Goal: Task Accomplishment & Management: Complete application form

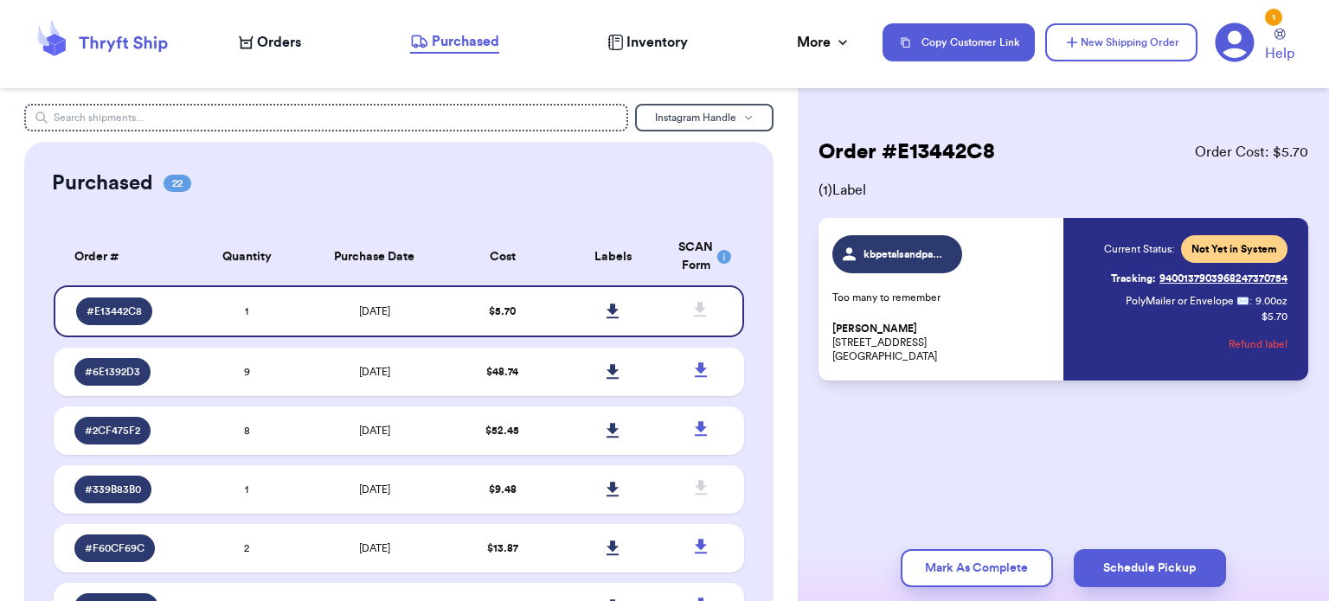
click at [1263, 343] on button "Refund label" at bounding box center [1258, 344] width 59 height 38
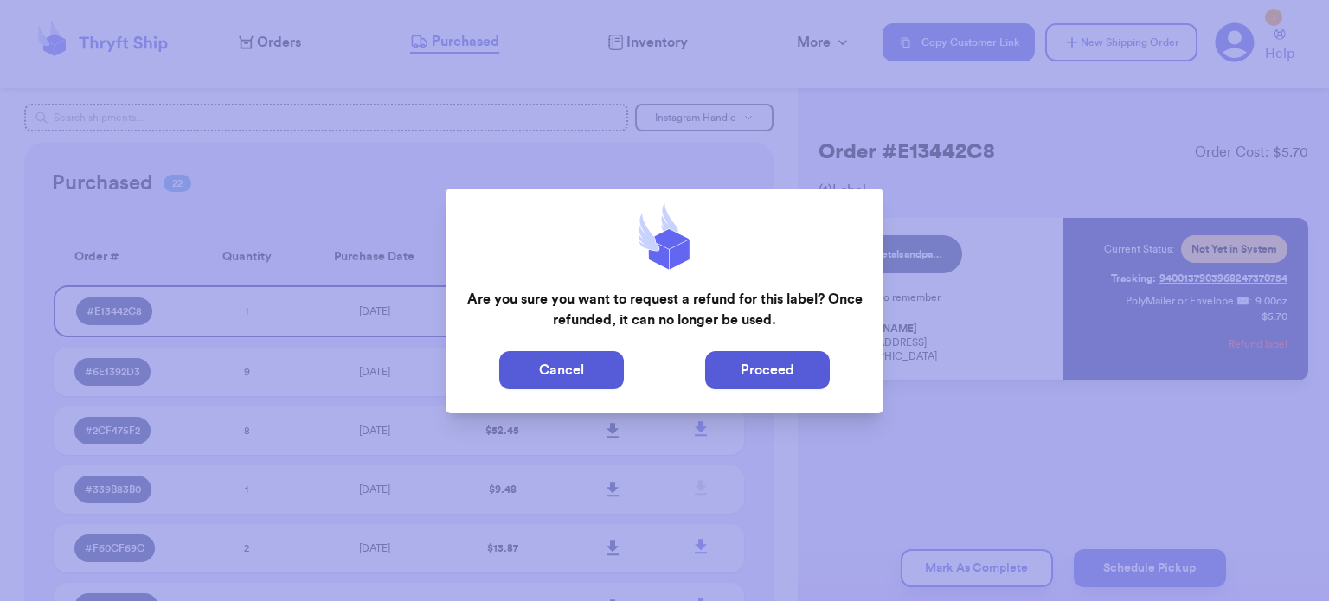
click at [735, 369] on button "Proceed" at bounding box center [767, 370] width 125 height 38
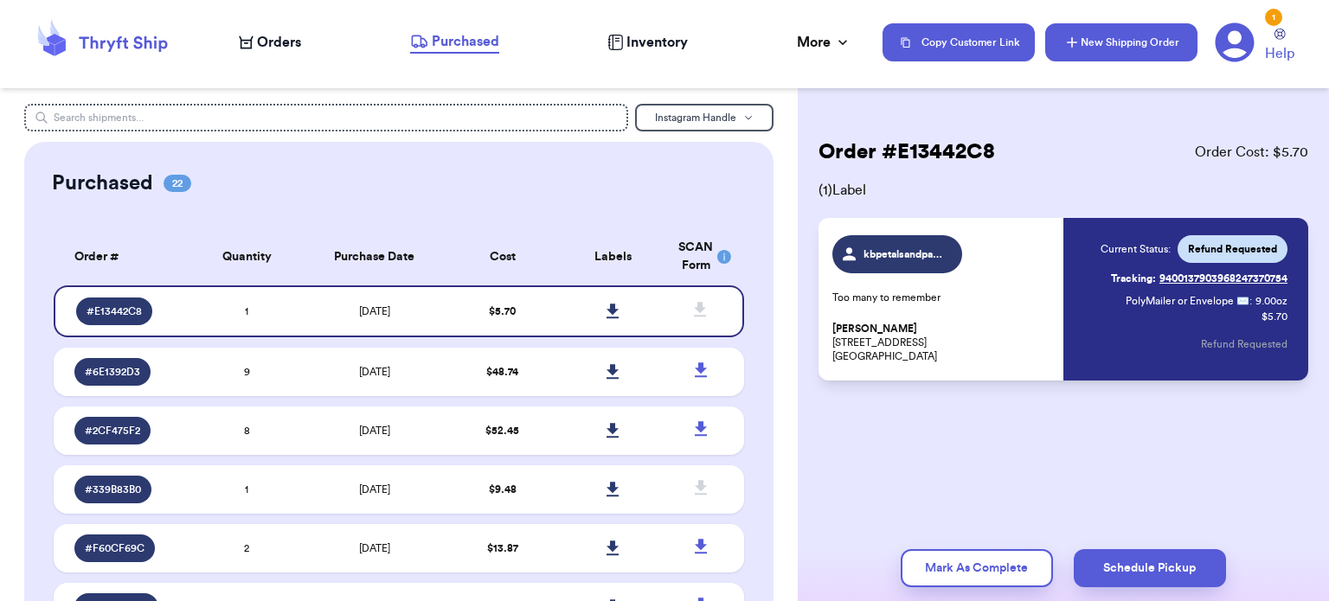
click at [1085, 55] on button "New Shipping Order" at bounding box center [1121, 42] width 152 height 38
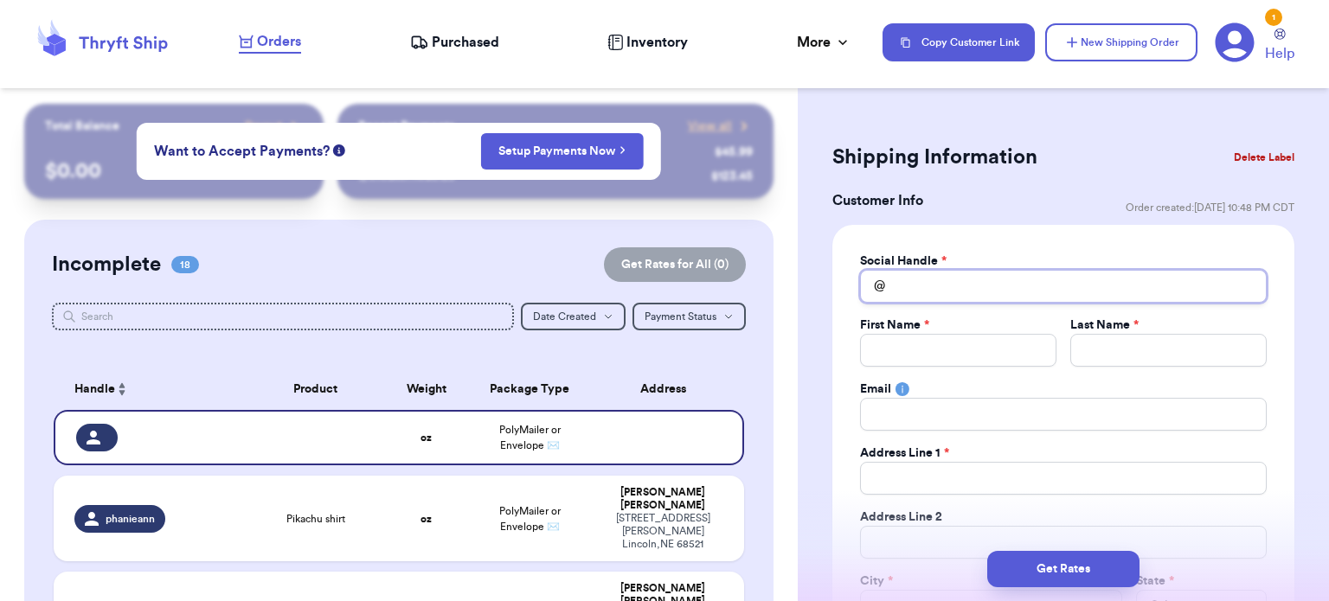
click at [927, 292] on input "Total Amount Paid" at bounding box center [1063, 286] width 407 height 33
type input "k"
type input "kr"
type input "k"
type input "p"
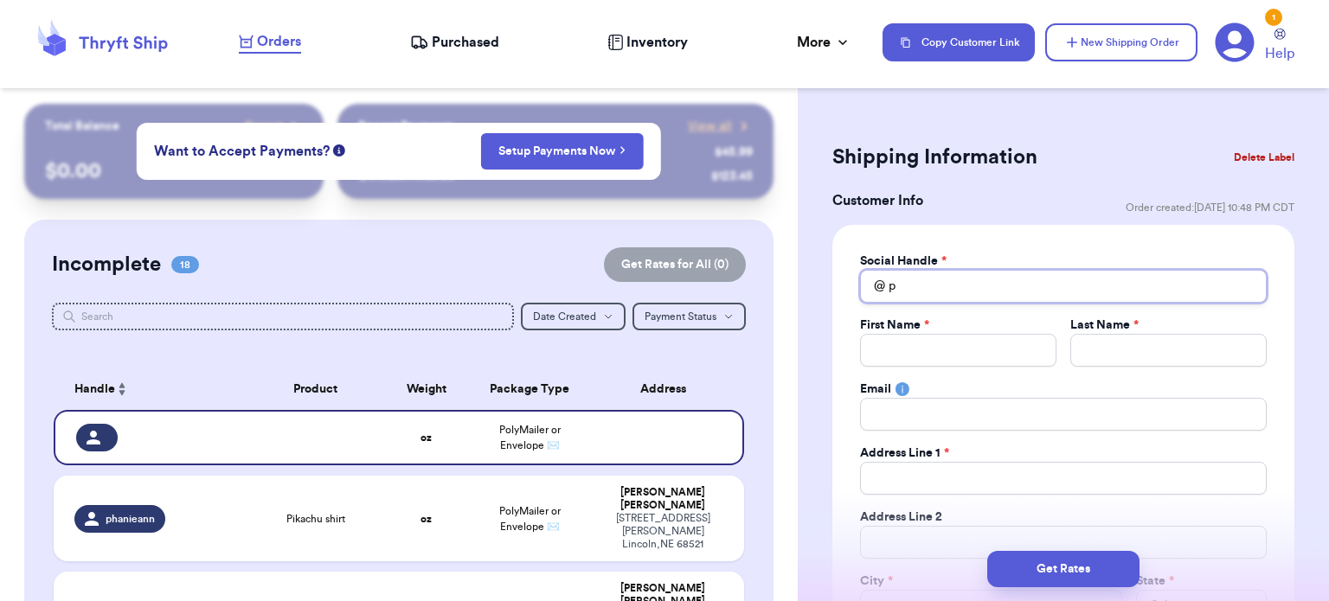
type input "pe"
type input "pet"
type input "peta"
type input "petae"
type input "petael"
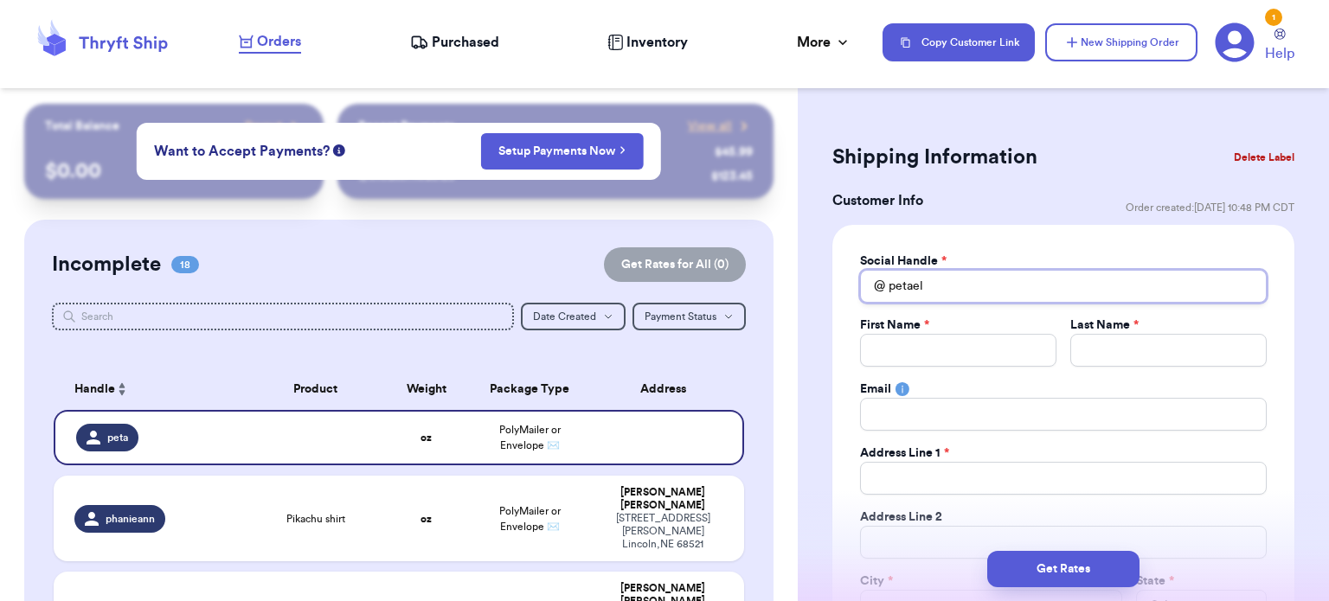
type input "petaels"
type input "petael"
type input "petae"
type input "peta"
type input "petal"
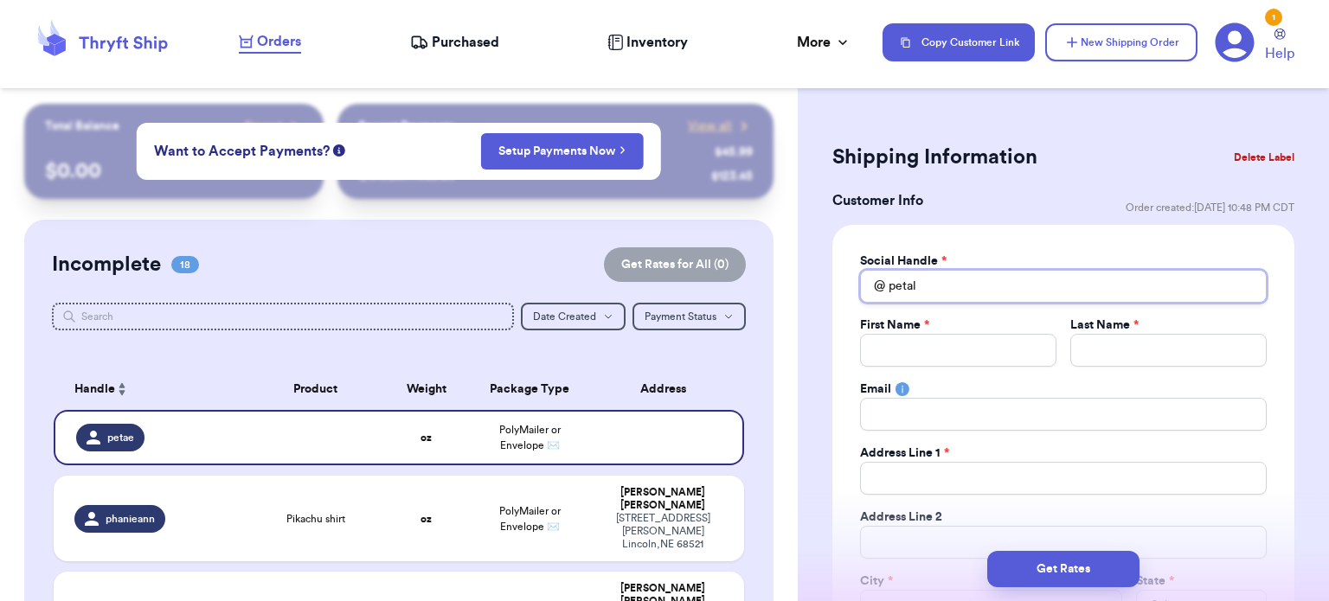
type input "petals"
type input "petal"
type input "peta"
type input "pet"
type input "pe"
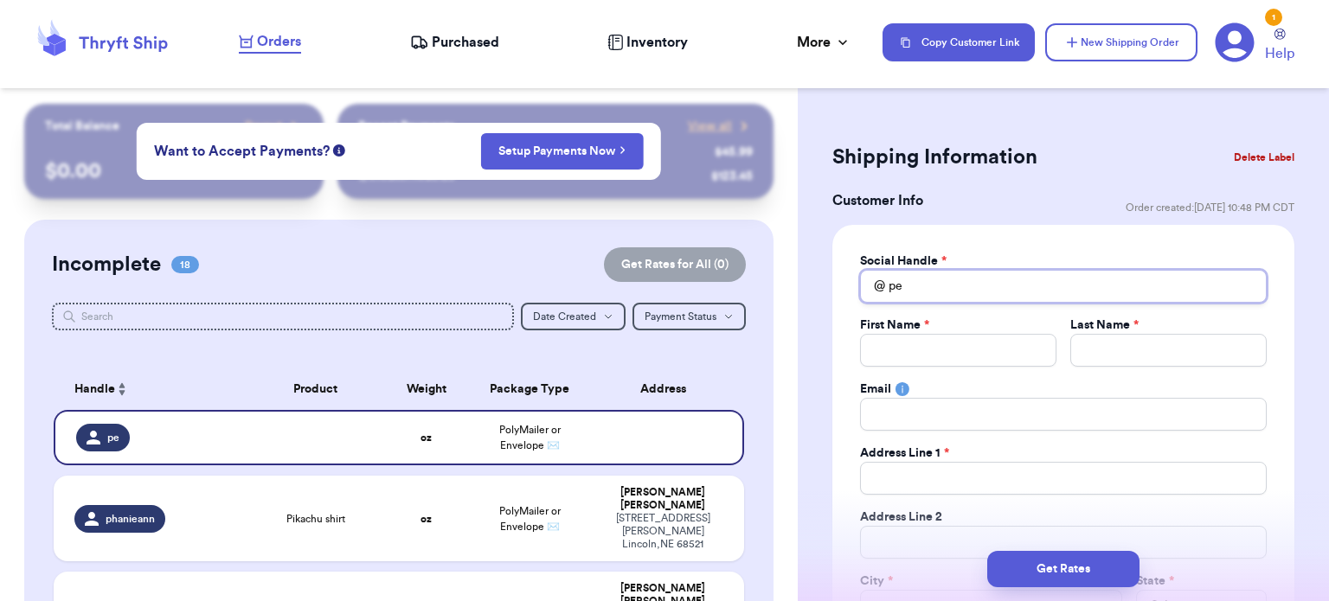
type input "p"
type input "k"
type input "kb"
type input "kbp"
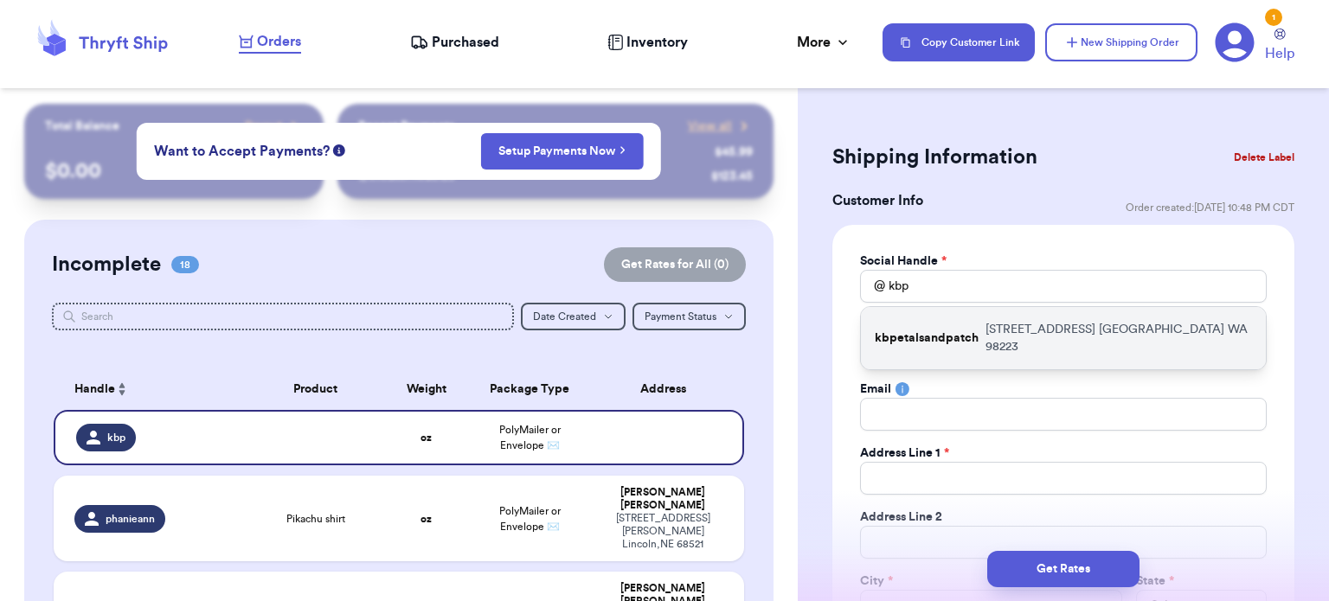
click at [937, 331] on p "kbpetalsandpatch" at bounding box center [927, 338] width 104 height 17
type input "kbpetalsandpatch"
type input "[PERSON_NAME]"
type input "[EMAIL_ADDRESS][DOMAIN_NAME]"
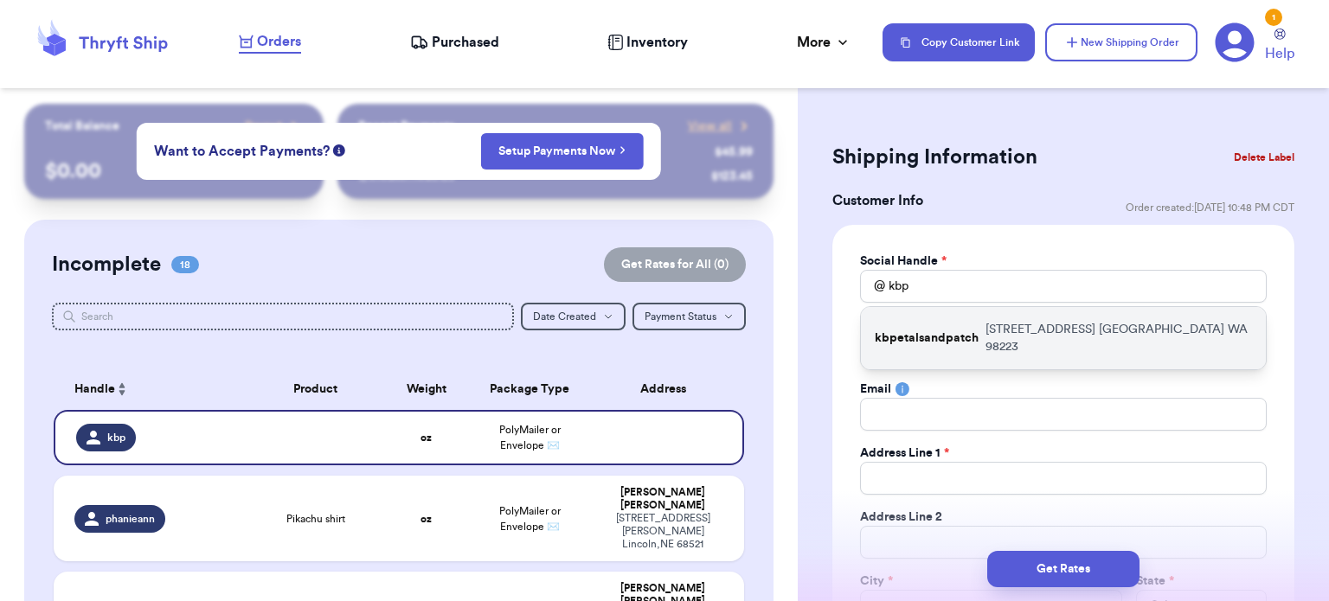
type input "[STREET_ADDRESS]"
type input "[GEOGRAPHIC_DATA]"
select select "WA"
type input "98223"
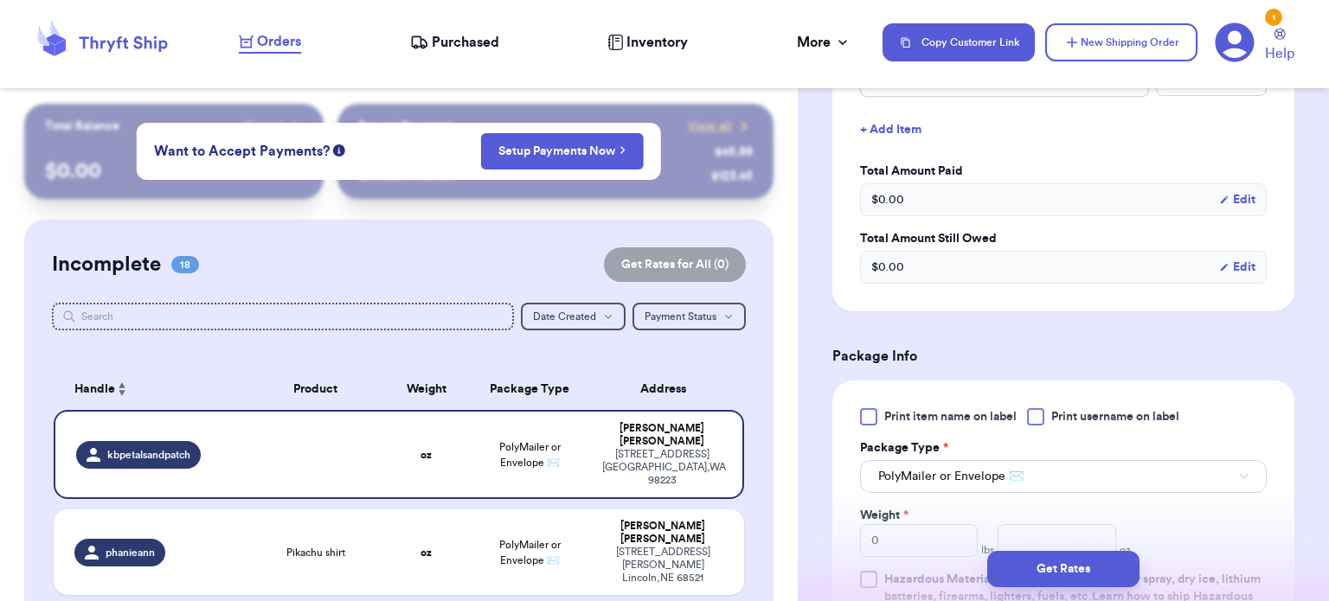
scroll to position [903, 0]
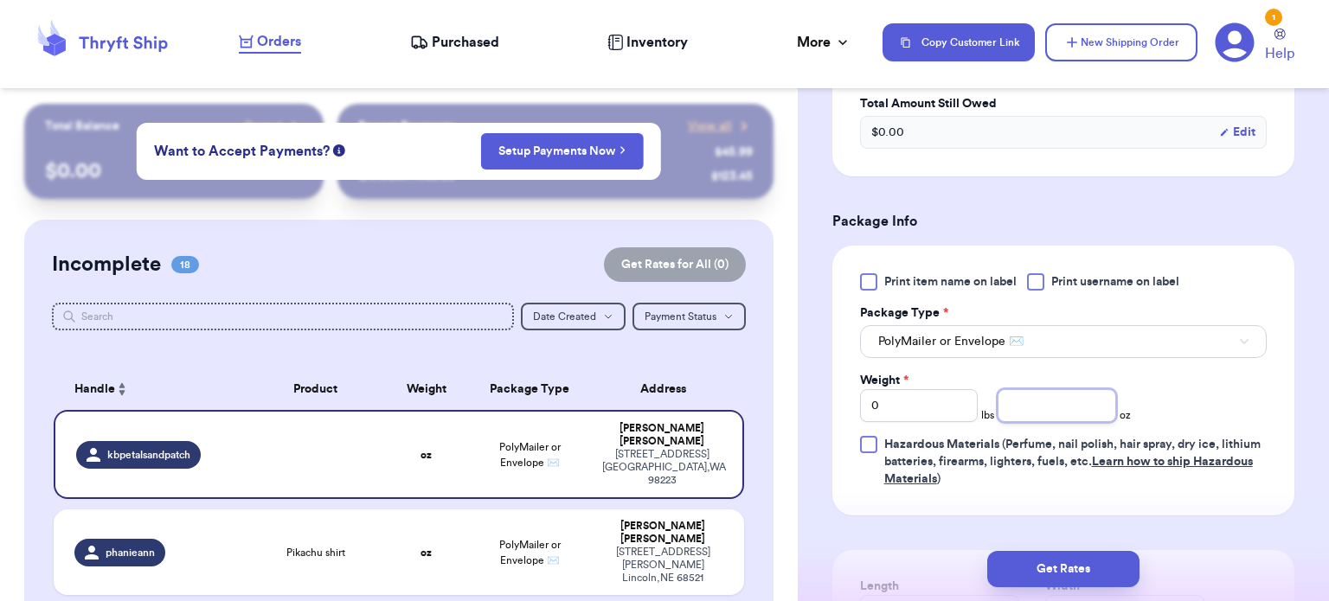
click at [1044, 401] on input "number" at bounding box center [1057, 405] width 119 height 33
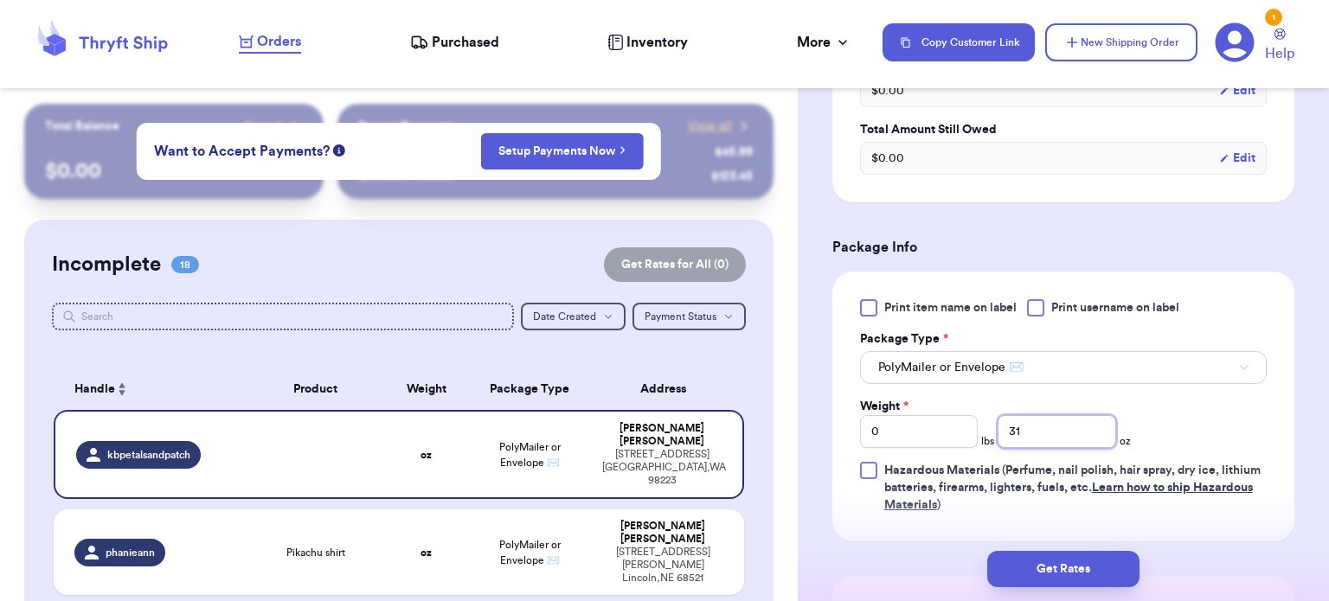
scroll to position [1250, 0]
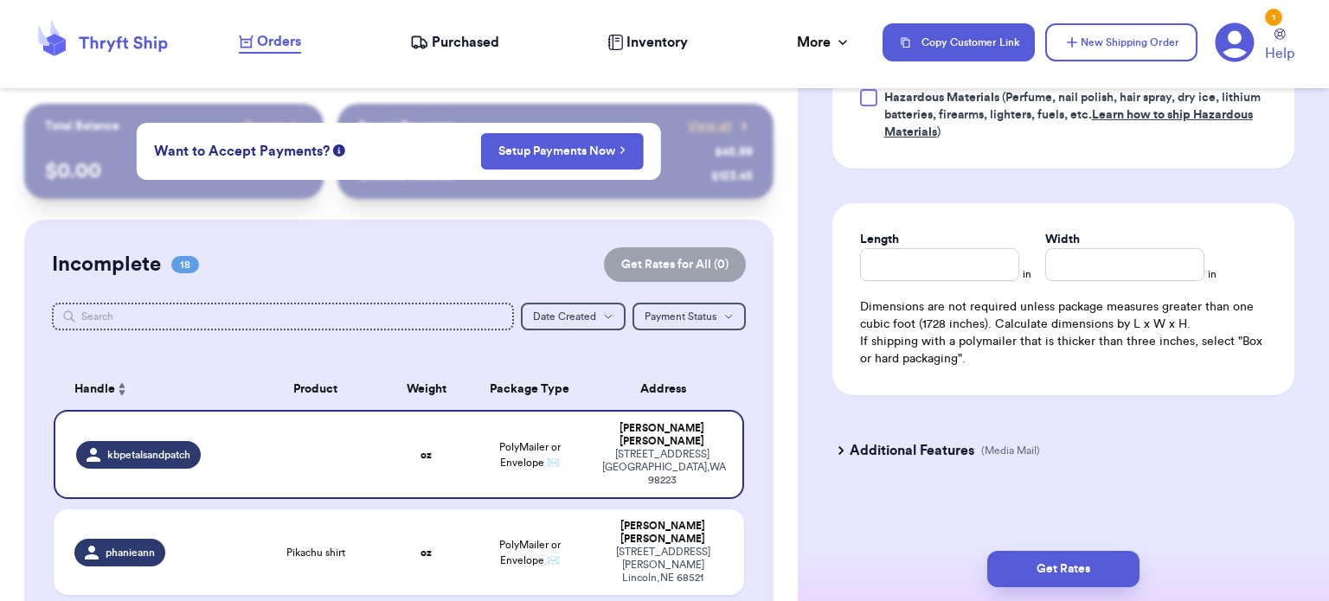
type input "31"
click at [912, 264] on input "Length" at bounding box center [939, 264] width 159 height 33
type input "13"
type input "10"
click at [1063, 571] on button "Get Rates" at bounding box center [1063, 569] width 152 height 36
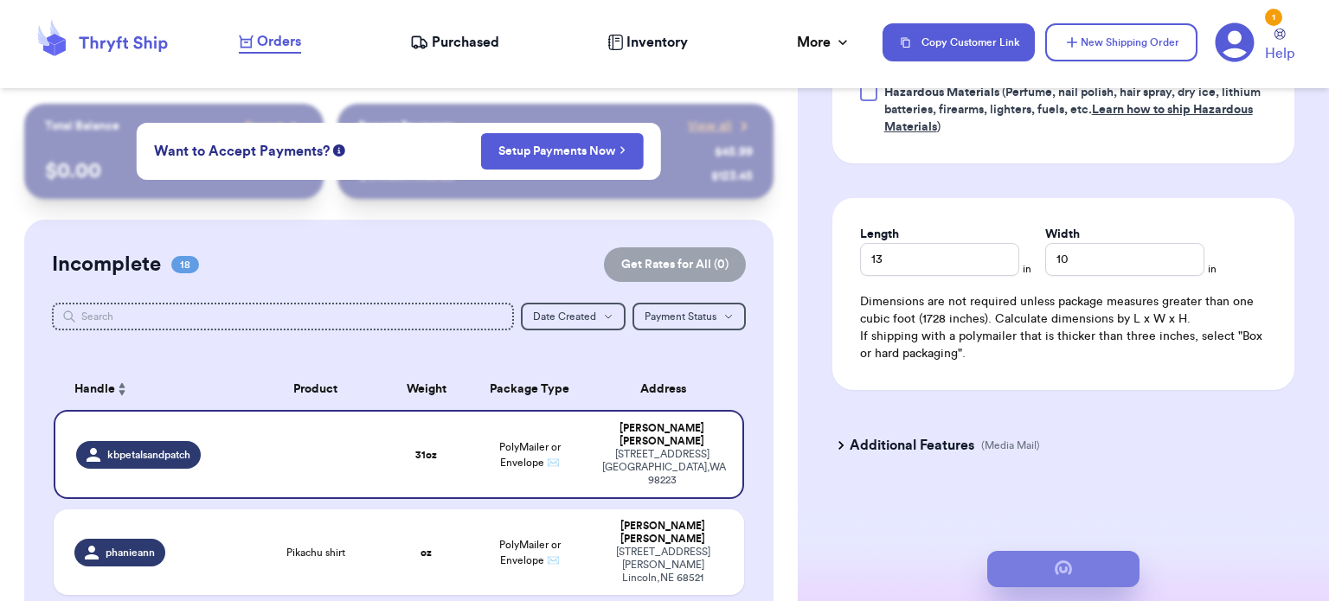
scroll to position [971, 0]
type input "1"
type input "15"
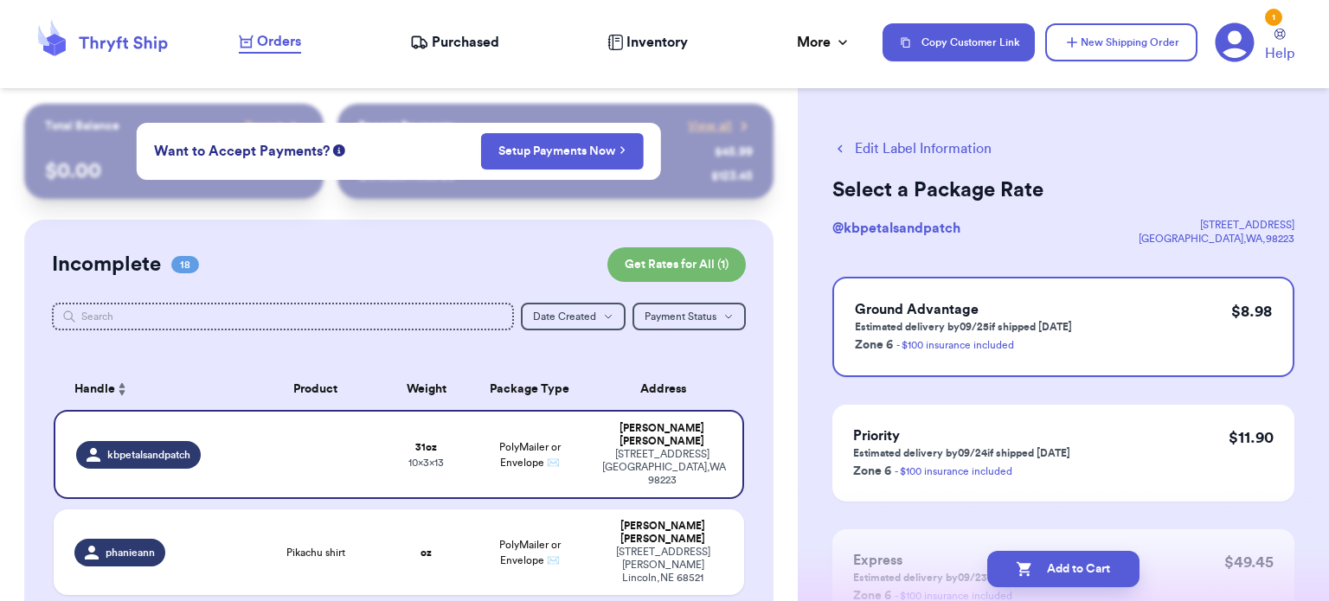
scroll to position [145, 0]
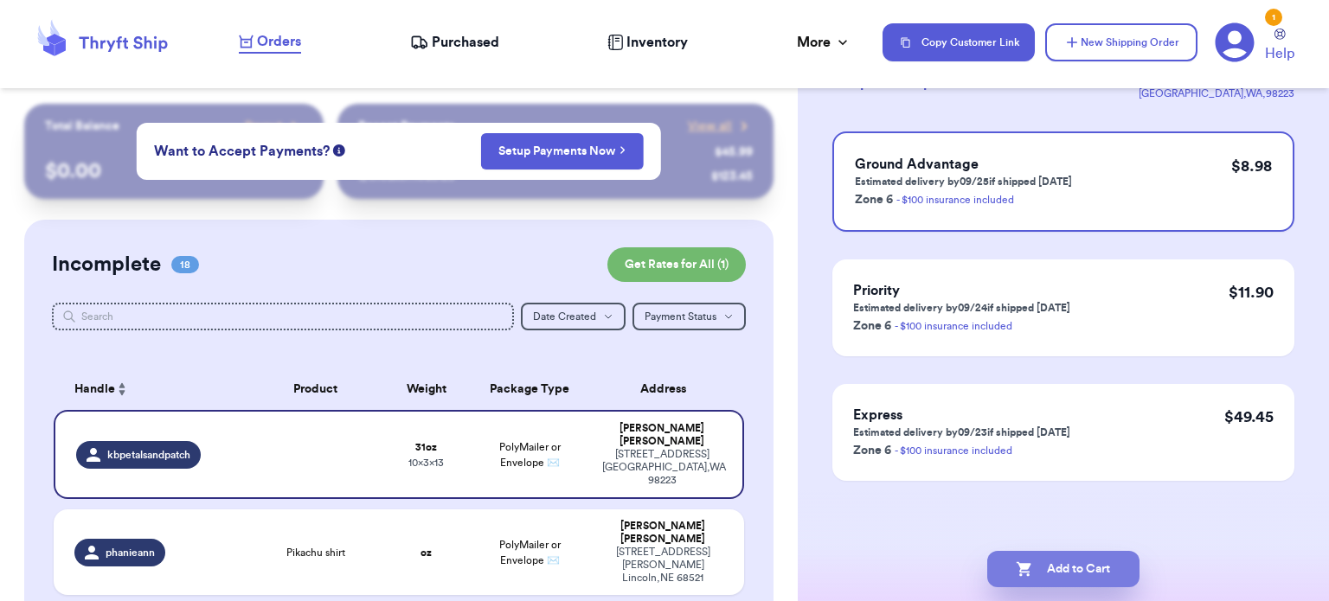
click at [1063, 569] on button "Add to Cart" at bounding box center [1063, 569] width 152 height 36
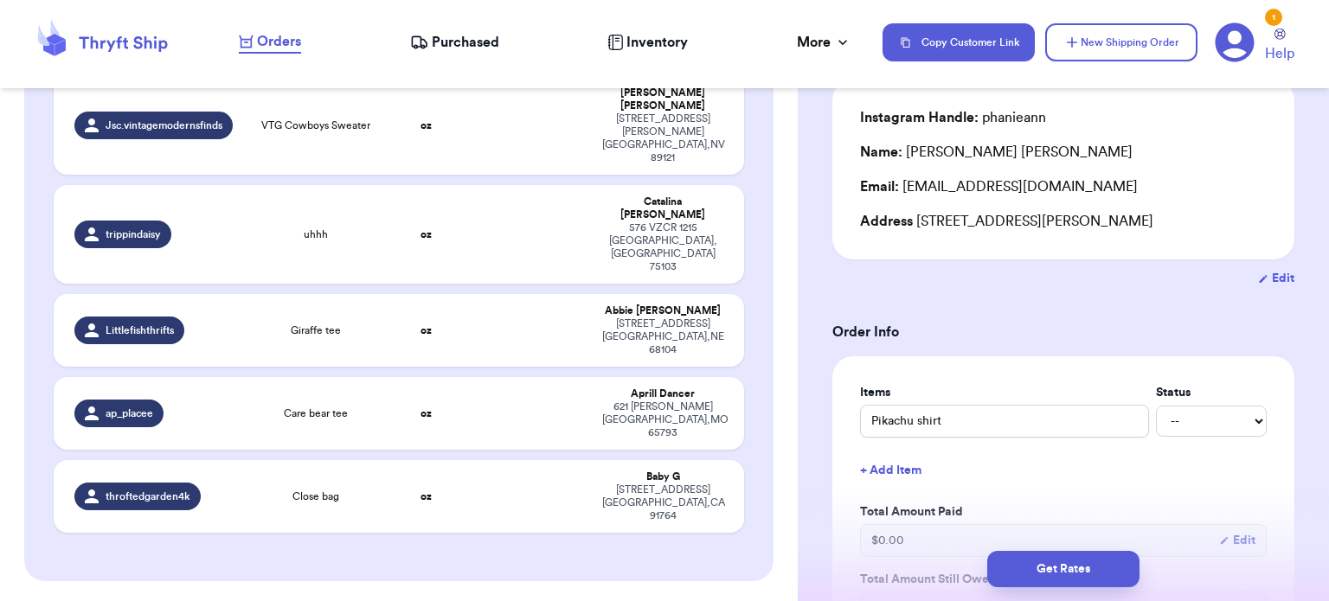
scroll to position [1454, 0]
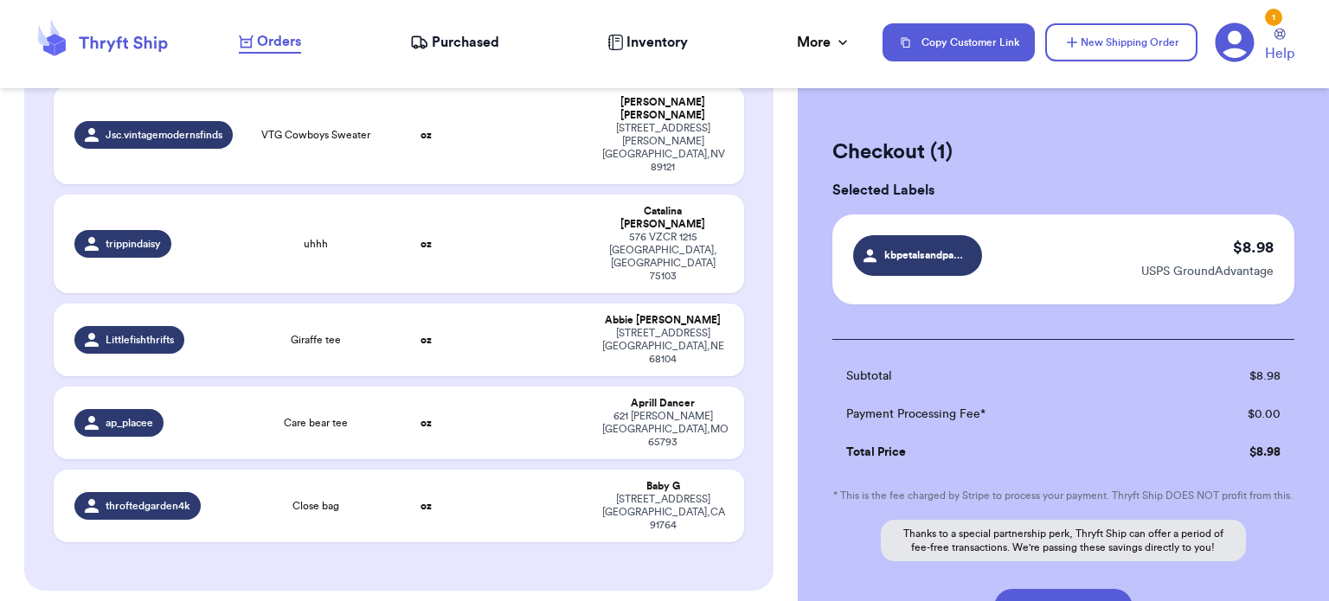
scroll to position [158, 0]
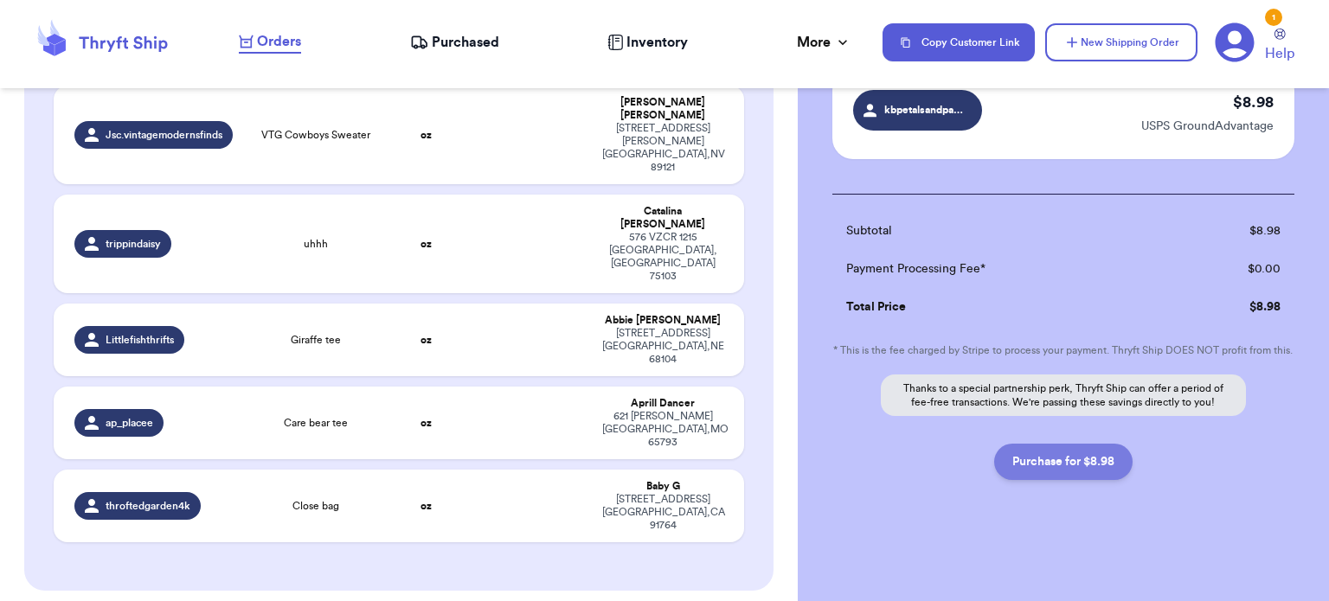
click at [1043, 457] on button "Purchase for $8.98" at bounding box center [1063, 462] width 138 height 36
checkbox input "false"
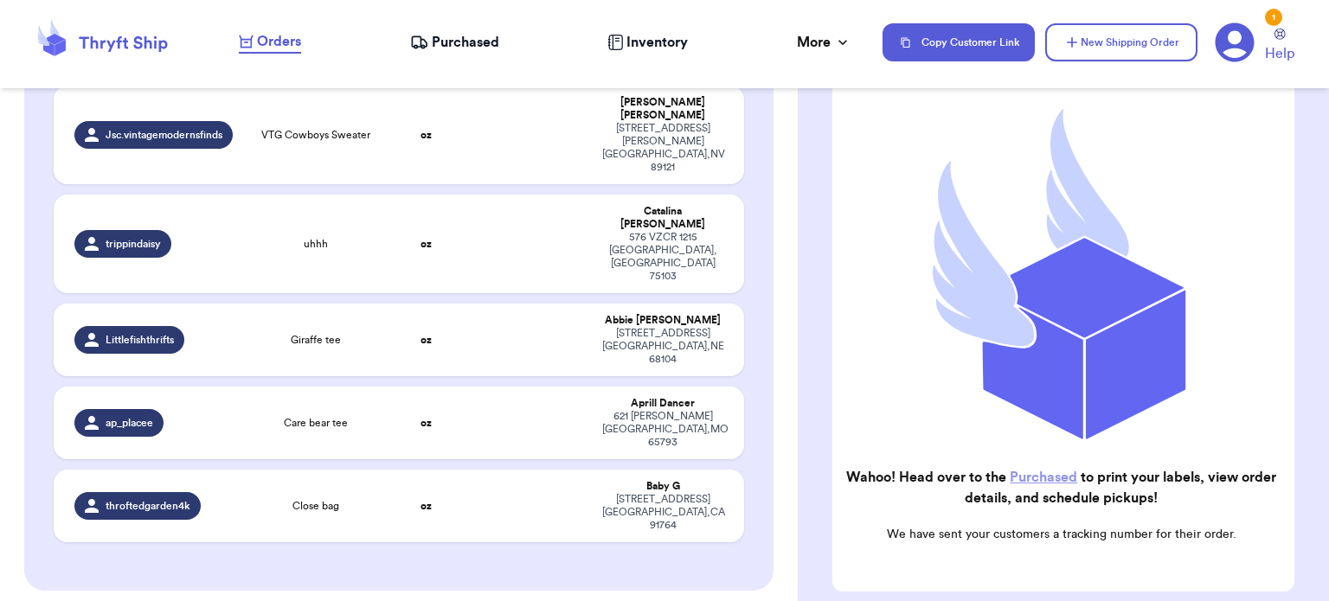
click at [1046, 471] on link "Purchased" at bounding box center [1043, 478] width 67 height 14
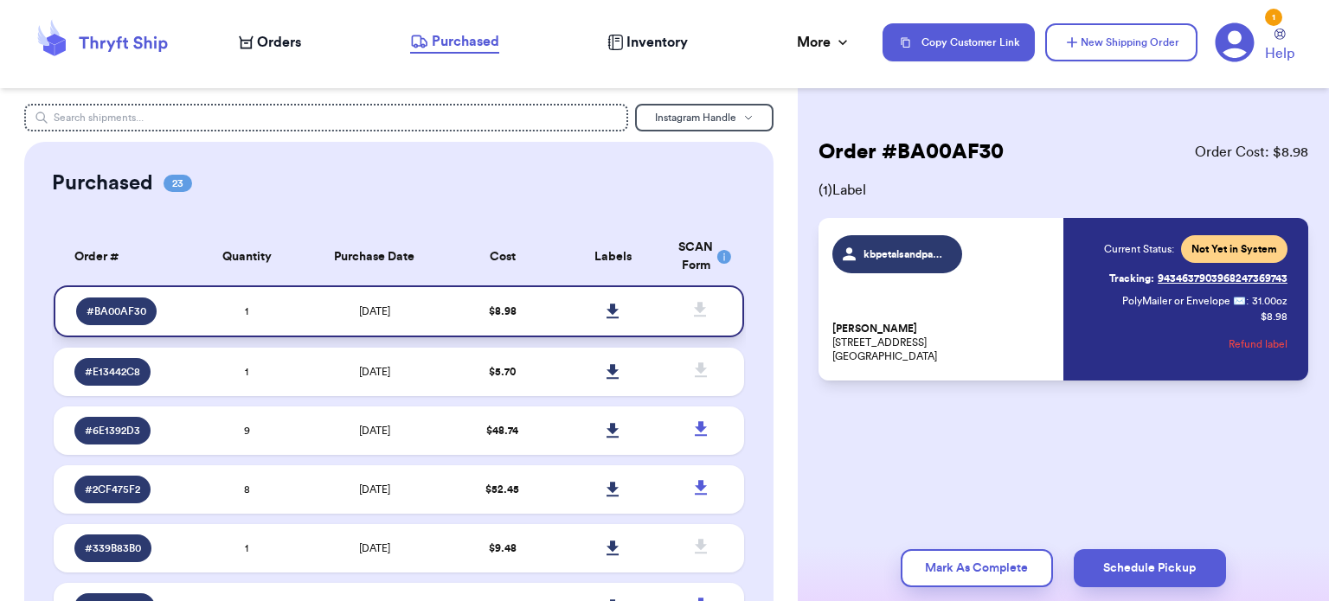
click at [607, 316] on icon at bounding box center [613, 312] width 13 height 16
